Goal: Task Accomplishment & Management: Complete application form

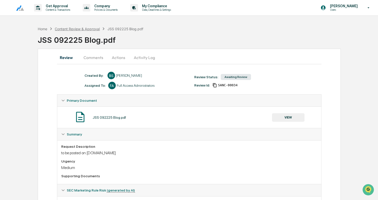
click at [80, 29] on div "Content Review & Approval" at bounding box center [77, 29] width 45 height 4
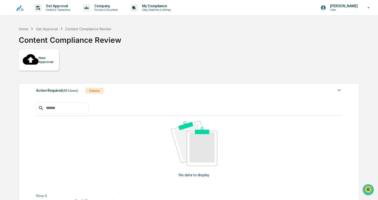
click at [31, 54] on div at bounding box center [31, 60] width 16 height 17
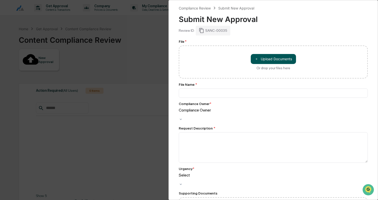
click at [288, 61] on button "＋ Upload Documents" at bounding box center [273, 59] width 45 height 10
type input "**********"
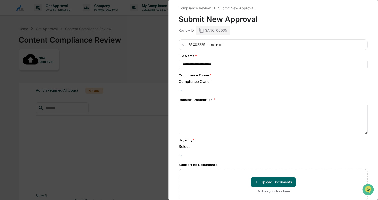
click at [225, 84] on div at bounding box center [273, 86] width 189 height 5
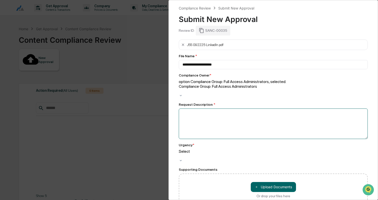
click at [226, 109] on textarea at bounding box center [273, 124] width 189 height 31
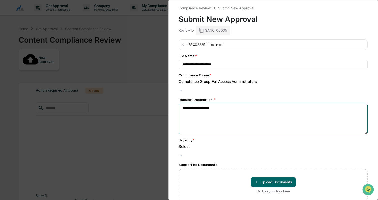
type textarea "**********"
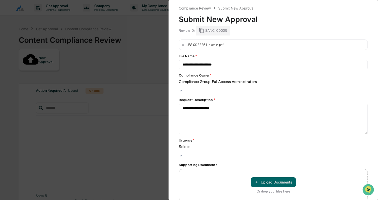
click at [206, 147] on div "Select" at bounding box center [273, 149] width 189 height 10
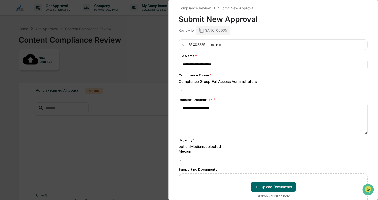
scroll to position [14, 0]
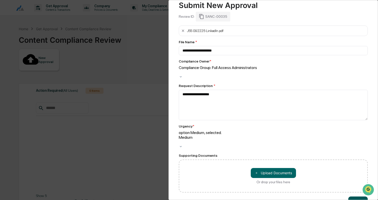
click at [356, 197] on button "Submit" at bounding box center [359, 202] width 20 height 10
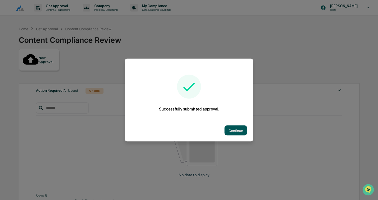
click at [239, 130] on button "Continue" at bounding box center [236, 131] width 23 height 10
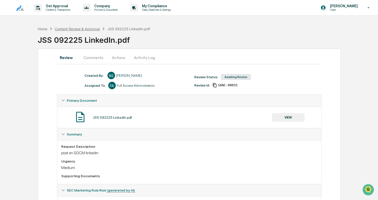
click at [82, 29] on div "Content Review & Approval" at bounding box center [77, 29] width 45 height 4
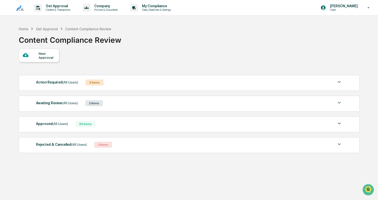
click at [38, 57] on div at bounding box center [31, 55] width 16 height 6
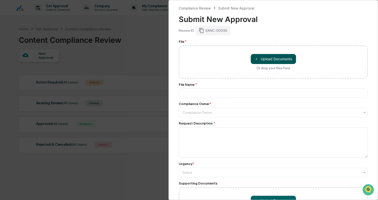
click at [275, 58] on button "＋ Upload Documents" at bounding box center [273, 59] width 45 height 10
type input "**********"
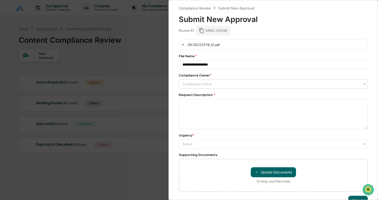
click at [207, 83] on div at bounding box center [272, 84] width 178 height 5
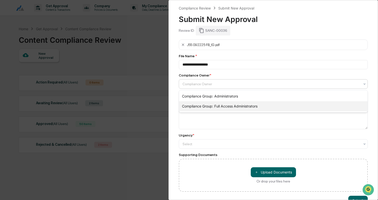
click at [208, 104] on div "Compliance Group: Full Access Administrators" at bounding box center [273, 106] width 189 height 10
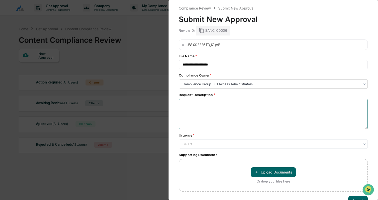
click at [199, 106] on textarea at bounding box center [273, 114] width 189 height 31
type textarea "**********"
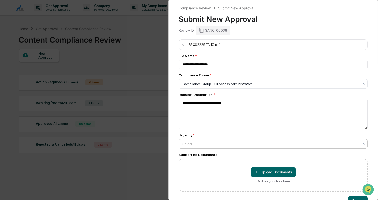
click at [224, 141] on div "Select" at bounding box center [271, 144] width 183 height 7
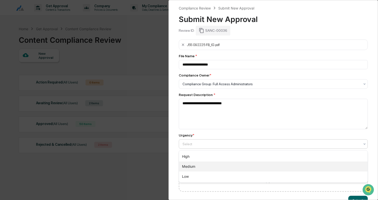
click at [200, 166] on div "Medium" at bounding box center [273, 167] width 189 height 10
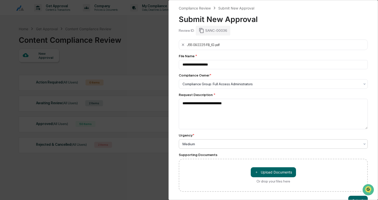
scroll to position [14, 0]
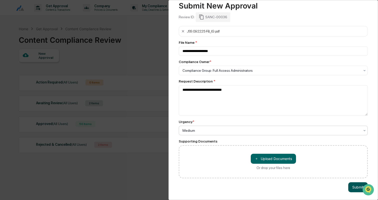
click at [354, 188] on button "Submit" at bounding box center [359, 187] width 20 height 10
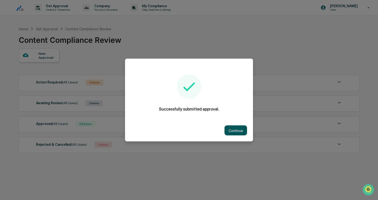
click at [237, 133] on button "Continue" at bounding box center [236, 131] width 23 height 10
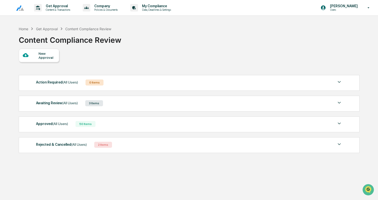
click at [122, 100] on div "Awaiting Review (All Users) 3 Items" at bounding box center [189, 103] width 307 height 7
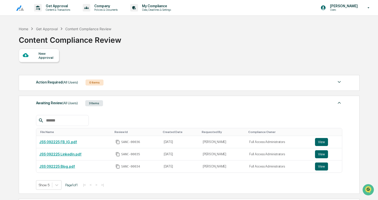
scroll to position [6, 0]
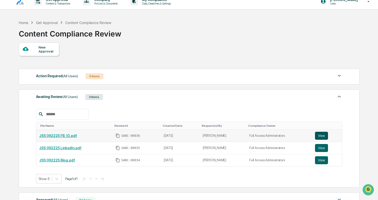
click at [323, 134] on button "View" at bounding box center [321, 136] width 13 height 8
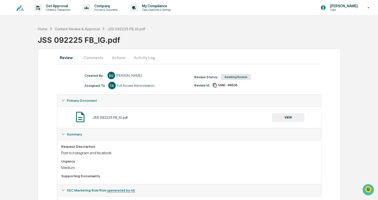
scroll to position [31, 0]
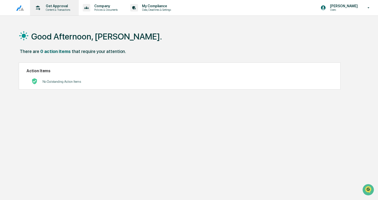
click at [60, 8] on p "Content & Transactions" at bounding box center [57, 10] width 31 height 4
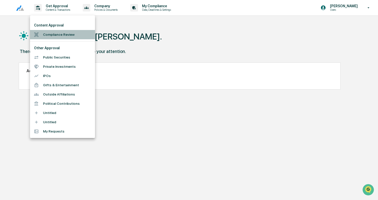
click at [61, 38] on li "Compliance Review" at bounding box center [62, 34] width 65 height 9
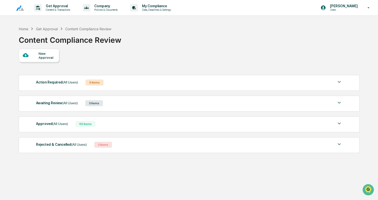
click at [105, 125] on div "Approved (All Users) 50 Items" at bounding box center [189, 124] width 307 height 7
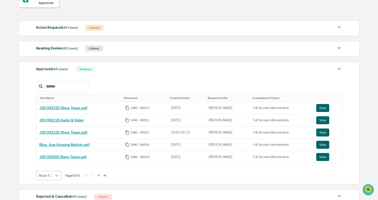
click at [57, 175] on body "Get Approval Content & Transactions Company Policies & Documents My Compliance …" at bounding box center [189, 93] width 378 height 297
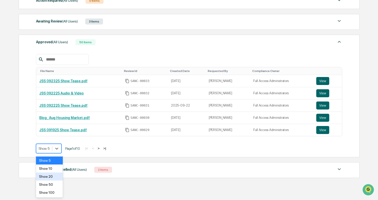
click at [53, 176] on div "Show 20" at bounding box center [49, 177] width 27 height 8
